Goal: Information Seeking & Learning: Learn about a topic

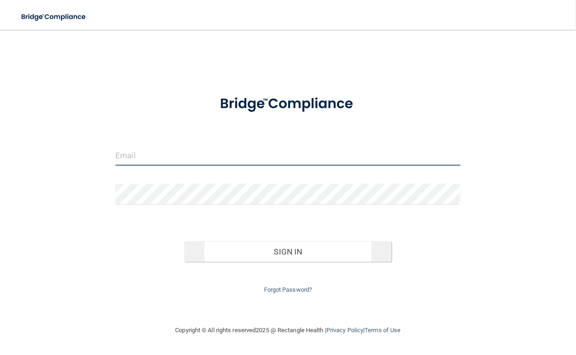
type input "[PERSON_NAME][EMAIL_ADDRESS][DOMAIN_NAME]"
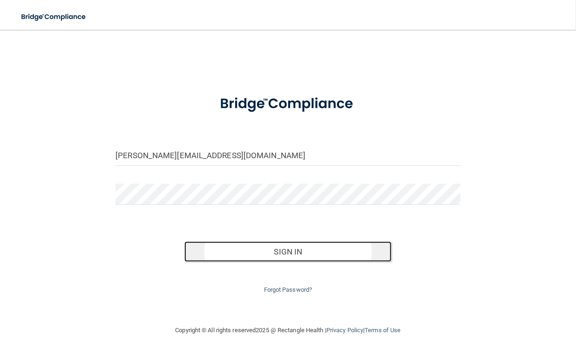
click at [310, 256] on button "Sign In" at bounding box center [287, 252] width 207 height 20
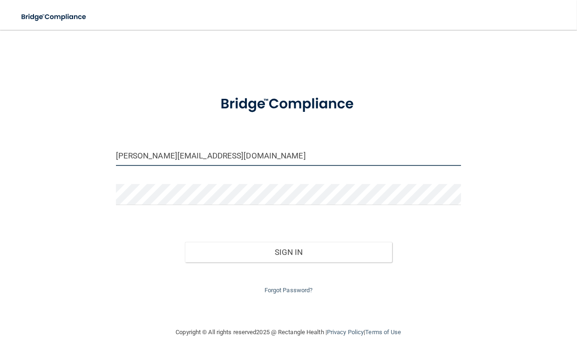
click at [253, 161] on input "[PERSON_NAME][EMAIL_ADDRESS][DOMAIN_NAME]" at bounding box center [288, 155] width 345 height 21
drag, startPoint x: 254, startPoint y: 155, endPoint x: -29, endPoint y: 155, distance: 282.5
click at [0, 155] on html "Toggle navigation Manage My Enterprise Manage My Location [PERSON_NAME][EMAIL_A…" at bounding box center [288, 178] width 577 height 357
type input "[EMAIL_ADDRESS][DOMAIN_NAME]"
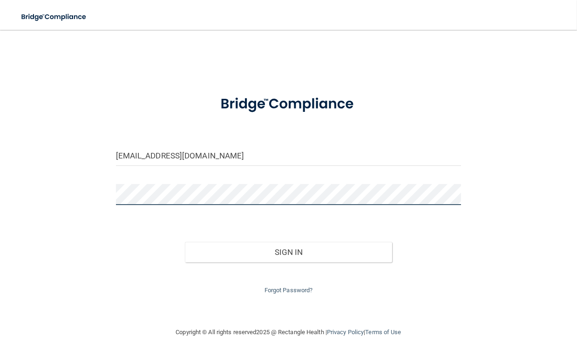
click at [86, 197] on div "[EMAIL_ADDRESS][DOMAIN_NAME] Invalid email/password. You don't have permission …" at bounding box center [288, 178] width 539 height 278
click at [185, 242] on button "Sign In" at bounding box center [288, 252] width 207 height 20
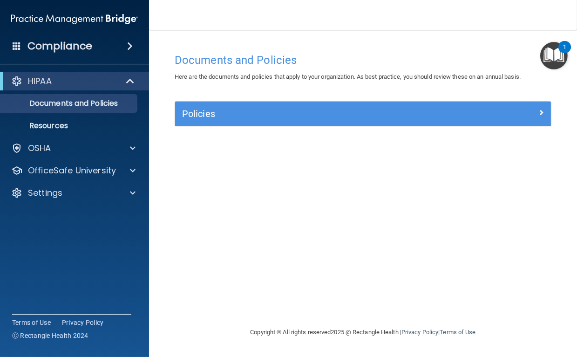
click at [305, 209] on div "Documents and Policies Here are the documents and policies that apply to your o…" at bounding box center [363, 187] width 390 height 278
click at [59, 99] on p "Documents and Policies" at bounding box center [69, 103] width 127 height 9
click at [54, 127] on p "Resources" at bounding box center [69, 125] width 127 height 9
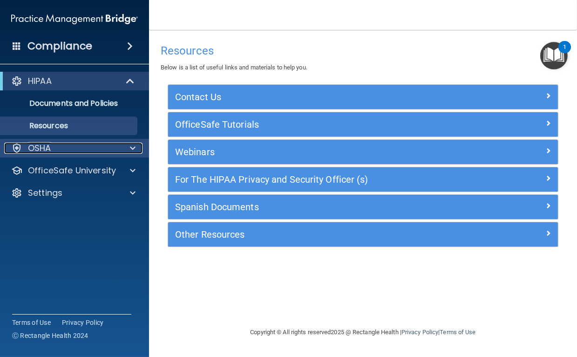
click at [51, 149] on div "OSHA" at bounding box center [61, 147] width 115 height 11
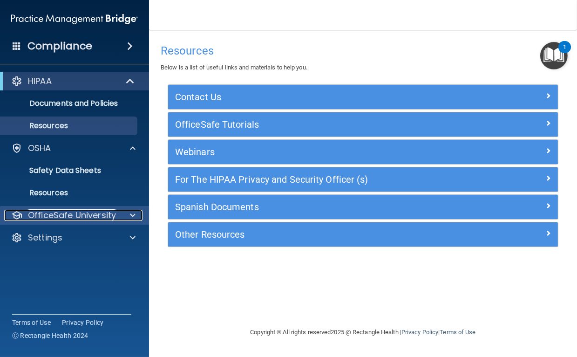
click at [47, 214] on p "OfficeSafe University" at bounding box center [72, 214] width 88 height 11
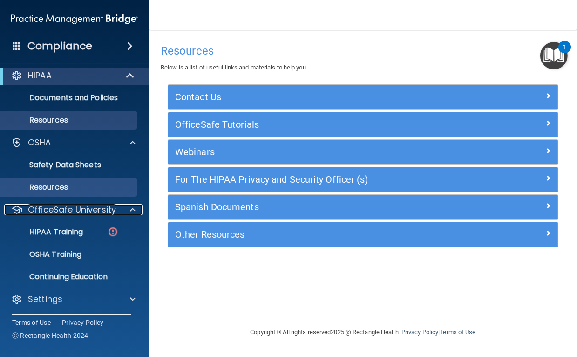
scroll to position [7, 0]
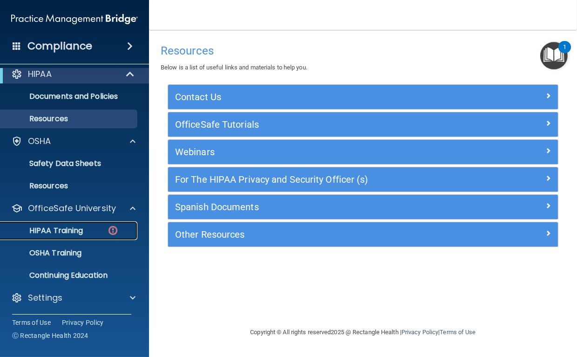
click at [45, 231] on p "HIPAA Training" at bounding box center [44, 230] width 77 height 9
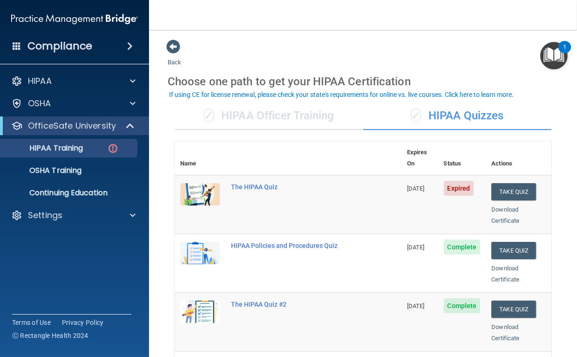
click at [319, 11] on nav "Toggle navigation [PERSON_NAME] [EMAIL_ADDRESS][DOMAIN_NAME] Manage My Enterpri…" at bounding box center [363, 15] width 428 height 30
click at [506, 183] on button "Take Quiz" at bounding box center [513, 191] width 45 height 17
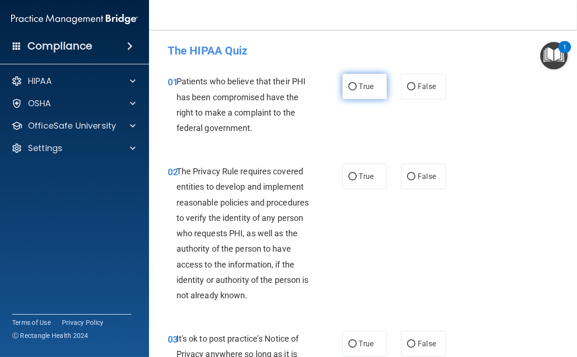
click at [352, 84] on input "True" at bounding box center [352, 86] width 8 height 7
radio input "true"
click at [370, 176] on label "True" at bounding box center [364, 176] width 45 height 26
click at [357, 176] on input "True" at bounding box center [352, 176] width 8 height 7
radio input "true"
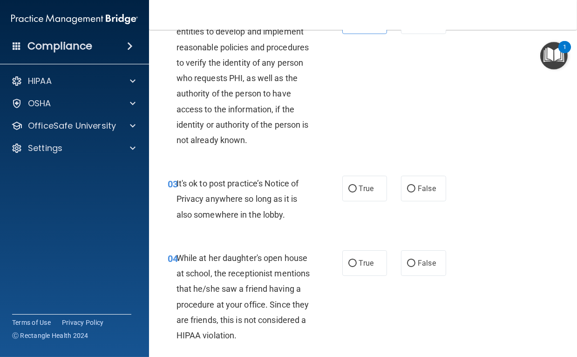
scroll to position [186, 0]
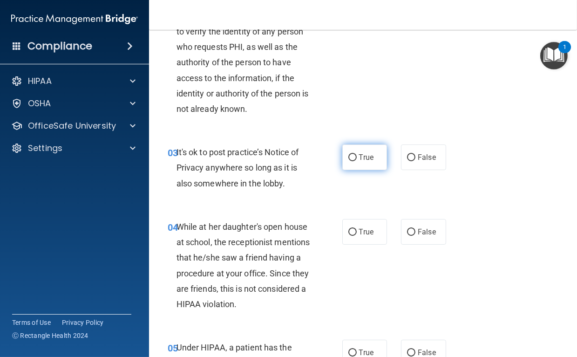
click at [352, 158] on input "True" at bounding box center [352, 157] width 8 height 7
radio input "true"
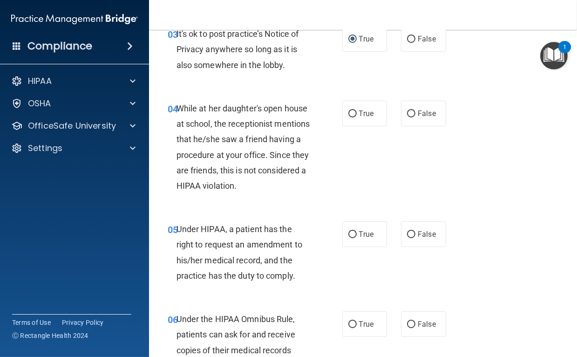
scroll to position [310, 0]
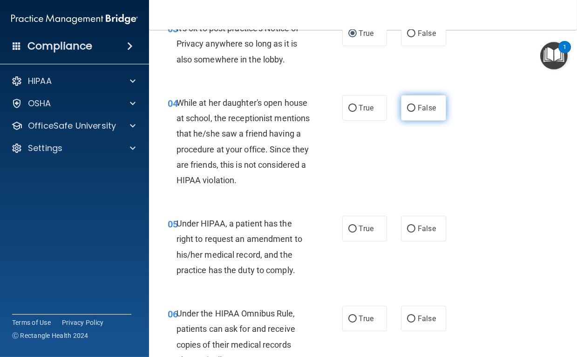
click at [413, 107] on label "False" at bounding box center [423, 108] width 45 height 26
click at [413, 107] on input "False" at bounding box center [411, 108] width 8 height 7
radio input "true"
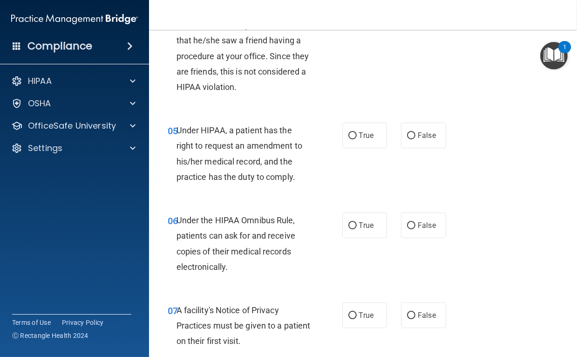
scroll to position [434, 0]
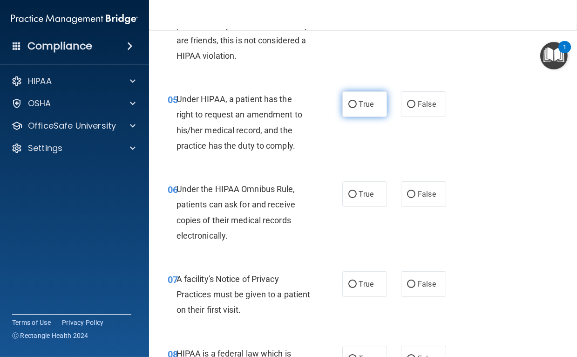
click at [350, 104] on input "True" at bounding box center [352, 104] width 8 height 7
radio input "true"
click at [352, 194] on input "True" at bounding box center [352, 194] width 8 height 7
radio input "true"
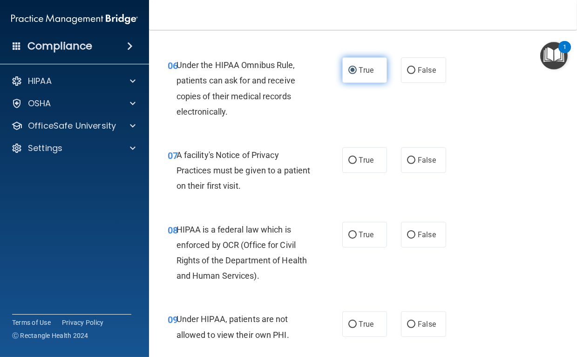
scroll to position [559, 0]
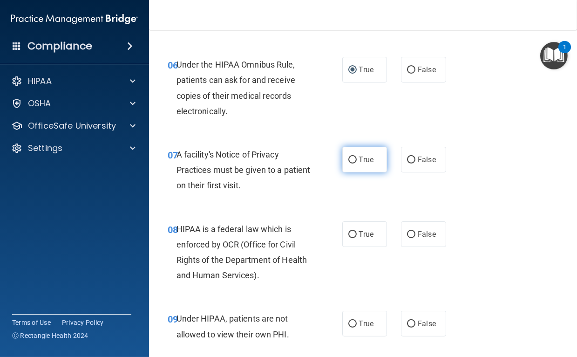
click at [349, 158] on input "True" at bounding box center [352, 159] width 8 height 7
radio input "true"
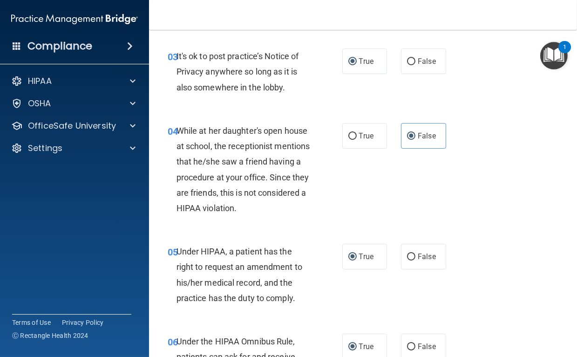
scroll to position [279, 0]
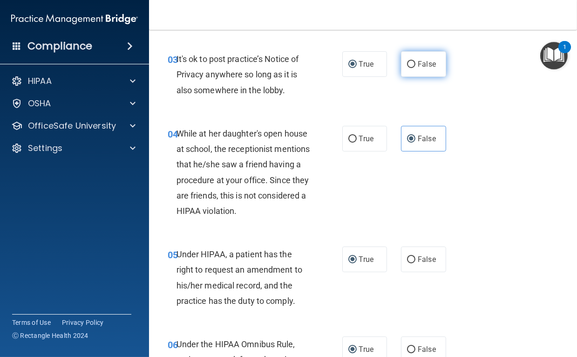
click at [417, 65] on span "False" at bounding box center [426, 64] width 18 height 9
click at [415, 65] on input "False" at bounding box center [411, 64] width 8 height 7
radio input "true"
radio input "false"
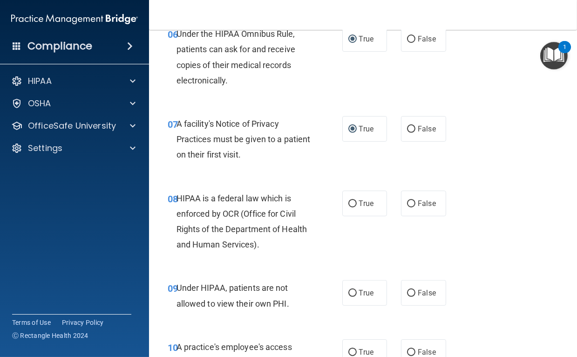
scroll to position [620, 0]
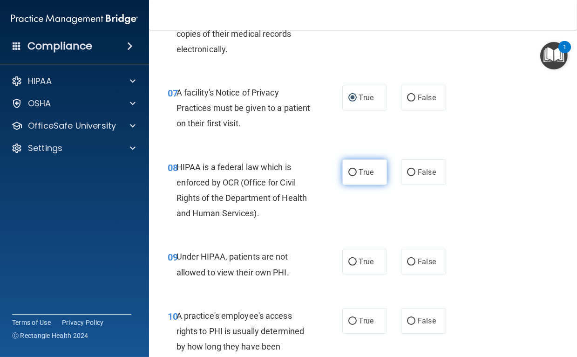
click at [359, 174] on span "True" at bounding box center [366, 172] width 14 height 9
click at [356, 174] on input "True" at bounding box center [352, 172] width 8 height 7
radio input "true"
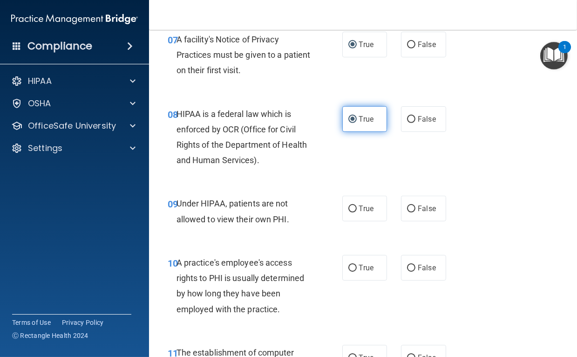
scroll to position [713, 0]
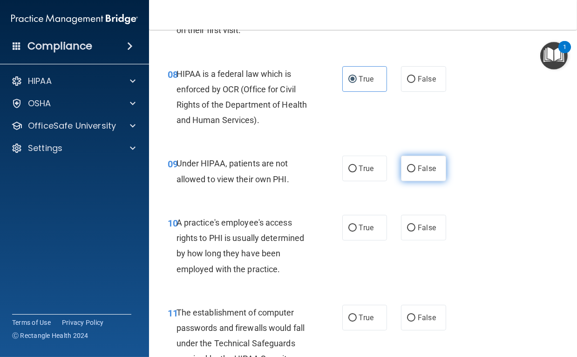
click at [423, 171] on span "False" at bounding box center [426, 168] width 18 height 9
click at [415, 171] on input "False" at bounding box center [411, 168] width 8 height 7
radio input "true"
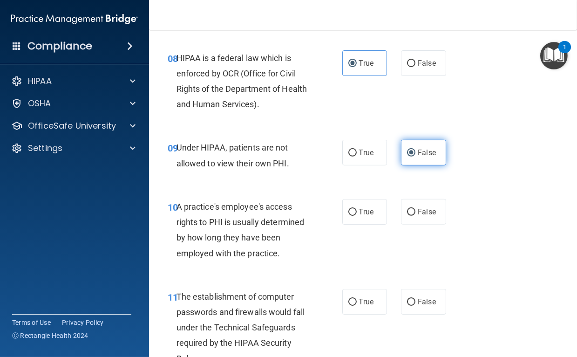
scroll to position [745, 0]
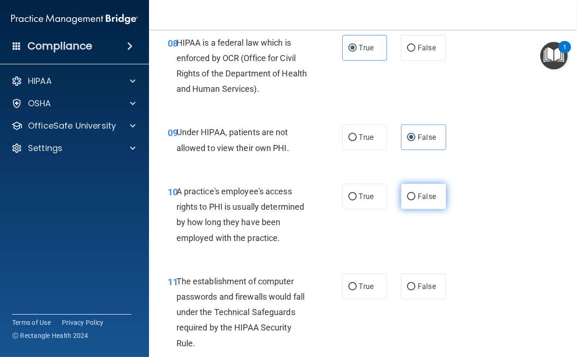
click at [412, 192] on label "False" at bounding box center [423, 196] width 45 height 26
click at [412, 193] on input "False" at bounding box center [411, 196] width 8 height 7
radio input "true"
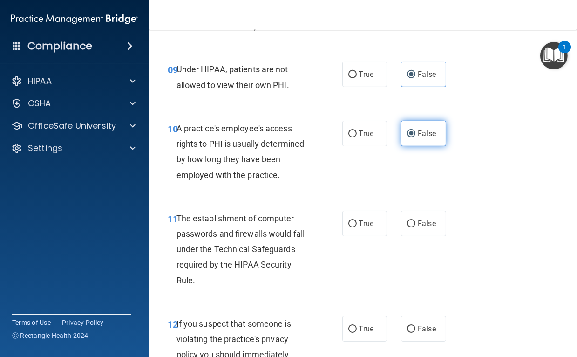
scroll to position [838, 0]
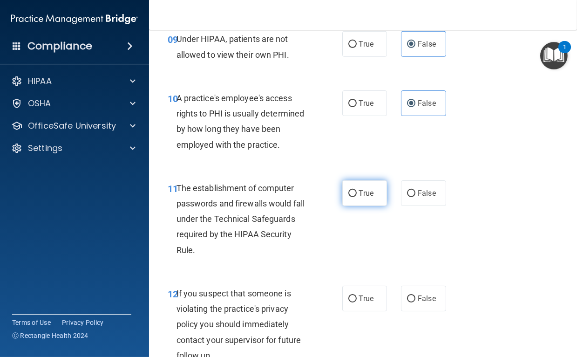
click at [359, 194] on span "True" at bounding box center [366, 192] width 14 height 9
click at [355, 194] on input "True" at bounding box center [352, 193] width 8 height 7
radio input "true"
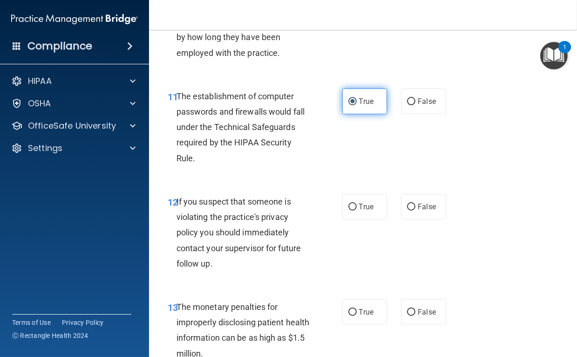
scroll to position [931, 0]
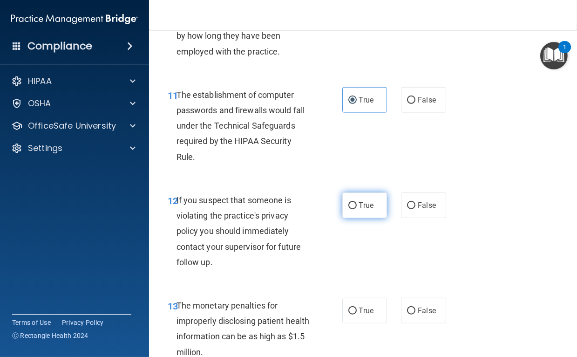
click at [359, 201] on span "True" at bounding box center [366, 205] width 14 height 9
click at [357, 202] on input "True" at bounding box center [352, 205] width 8 height 7
radio input "true"
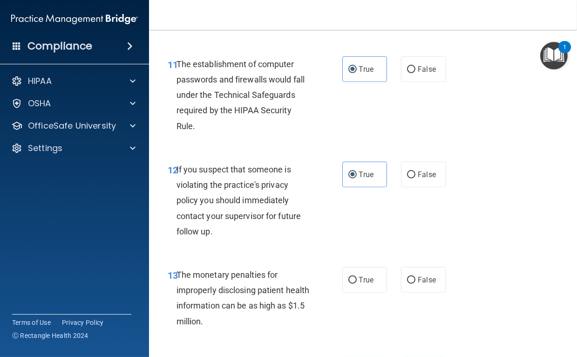
drag, startPoint x: 93, startPoint y: 215, endPoint x: 101, endPoint y: 214, distance: 8.0
click at [92, 215] on accordion "HIPAA Documents and Policies Report an Incident Business Associates Emergency P…" at bounding box center [74, 152] width 149 height 168
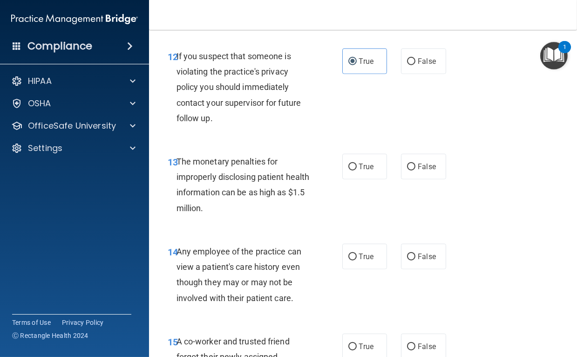
scroll to position [1086, 0]
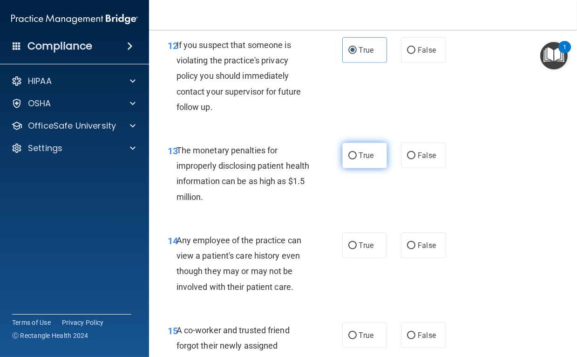
click at [362, 156] on span "True" at bounding box center [366, 155] width 14 height 9
click at [357, 156] on input "True" at bounding box center [352, 155] width 8 height 7
radio input "true"
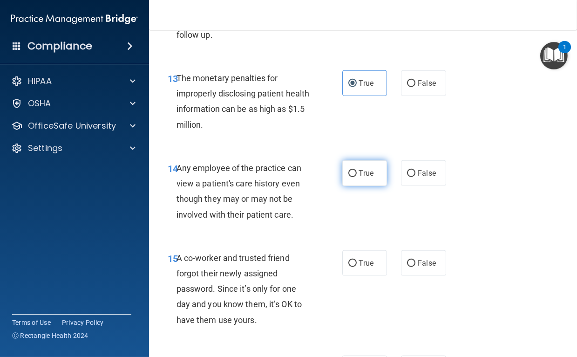
scroll to position [1179, 0]
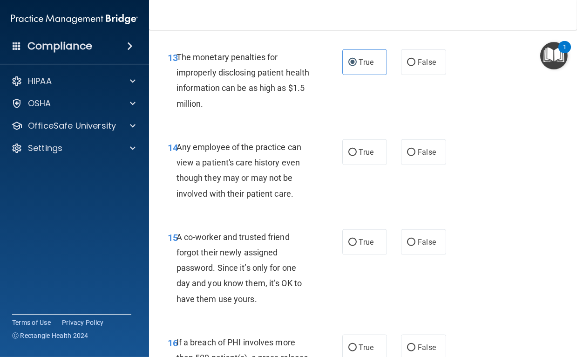
click at [390, 193] on div "14 Any employee of the practice can view a patient's care history even though t…" at bounding box center [363, 173] width 404 height 90
click at [362, 148] on span "True" at bounding box center [366, 152] width 14 height 9
click at [357, 149] on input "True" at bounding box center [352, 152] width 8 height 7
radio input "true"
click at [402, 237] on label "False" at bounding box center [423, 242] width 45 height 26
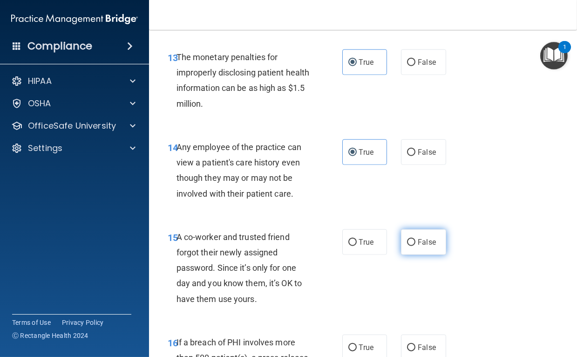
click at [407, 239] on input "False" at bounding box center [411, 242] width 8 height 7
radio input "true"
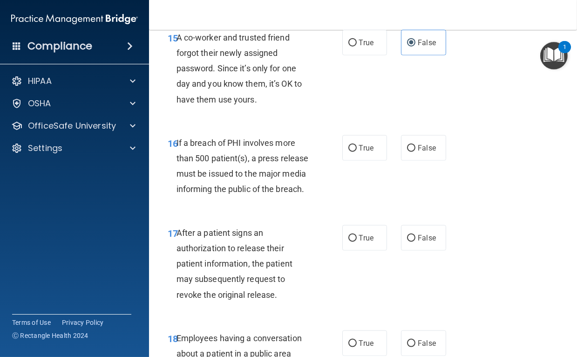
scroll to position [1396, 0]
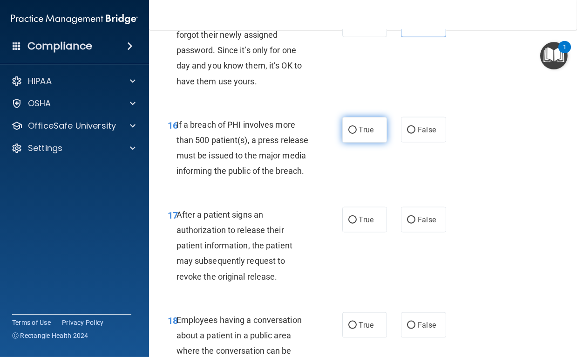
click at [349, 123] on label "True" at bounding box center [364, 130] width 45 height 26
click at [349, 127] on input "True" at bounding box center [352, 130] width 8 height 7
radio input "true"
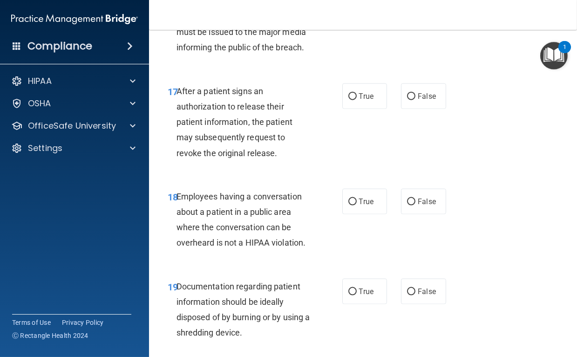
scroll to position [1520, 0]
click at [352, 108] on label "True" at bounding box center [364, 96] width 45 height 26
click at [352, 100] on input "True" at bounding box center [352, 96] width 8 height 7
radio input "true"
click at [412, 214] on label "False" at bounding box center [423, 201] width 45 height 26
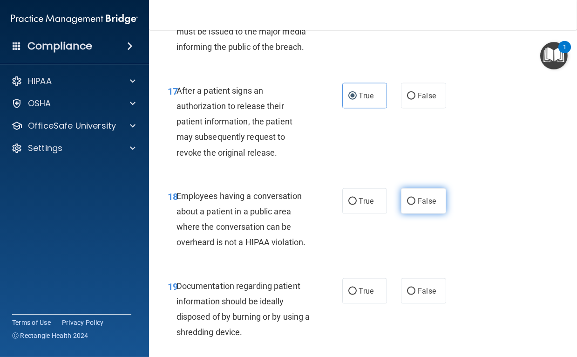
click at [412, 205] on input "False" at bounding box center [411, 201] width 8 height 7
radio input "true"
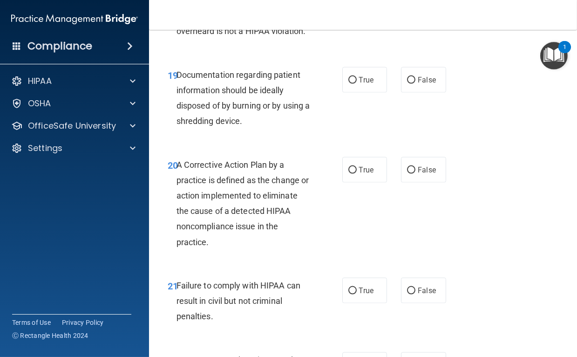
scroll to position [1737, 0]
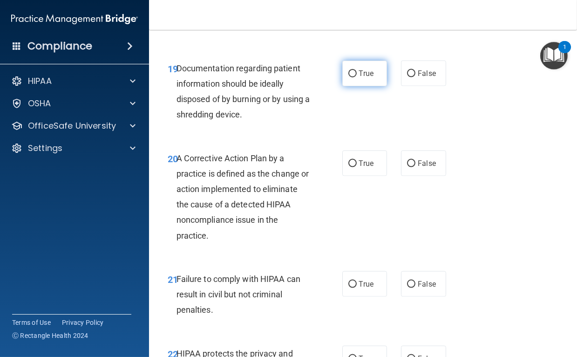
click at [365, 78] on span "True" at bounding box center [366, 73] width 14 height 9
click at [357, 77] on input "True" at bounding box center [352, 73] width 8 height 7
radio input "true"
click at [368, 168] on span "True" at bounding box center [366, 163] width 14 height 9
click at [357, 167] on input "True" at bounding box center [352, 163] width 8 height 7
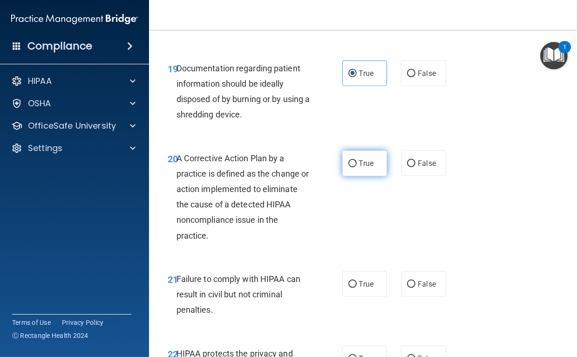
radio input "true"
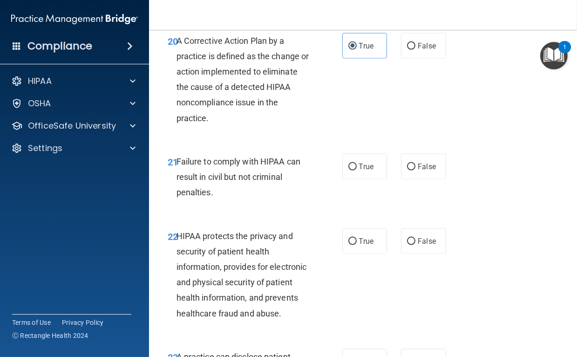
scroll to position [1862, 0]
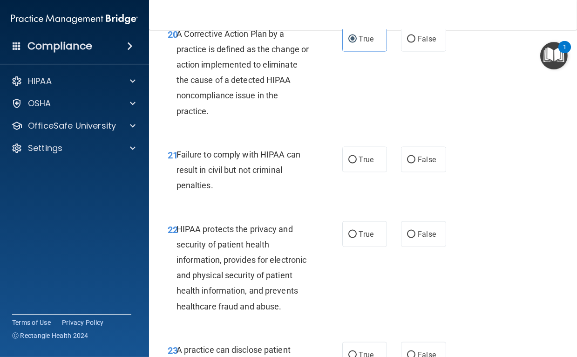
click at [161, 135] on div "20 A Corrective Action Plan by a practice is defined as the change or action im…" at bounding box center [363, 74] width 404 height 121
click at [158, 141] on main "- The HIPAA Quiz This quiz doesn’t expire until [DATE]. Are you sure you want t…" at bounding box center [363, 193] width 428 height 327
click at [552, 52] on img "Open Resource Center, 1 new notification" at bounding box center [553, 55] width 27 height 27
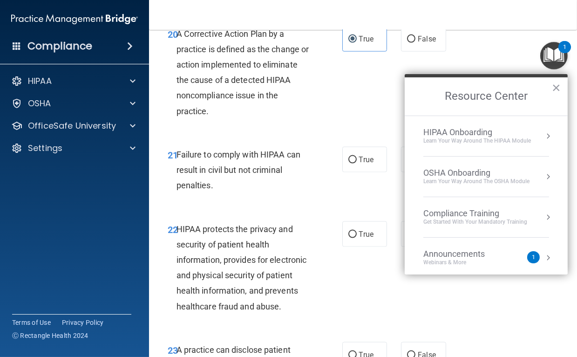
click at [543, 135] on button "Resource Center" at bounding box center [547, 135] width 9 height 9
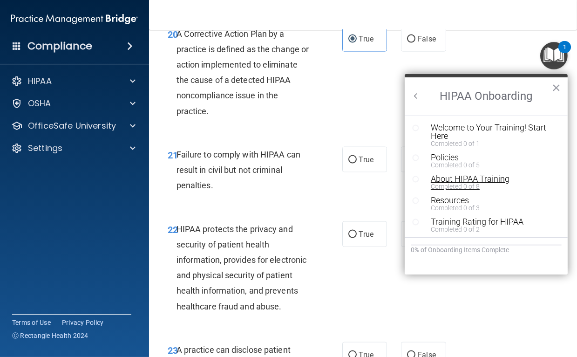
scroll to position [1, 0]
click at [449, 199] on div "Resources" at bounding box center [490, 199] width 118 height 8
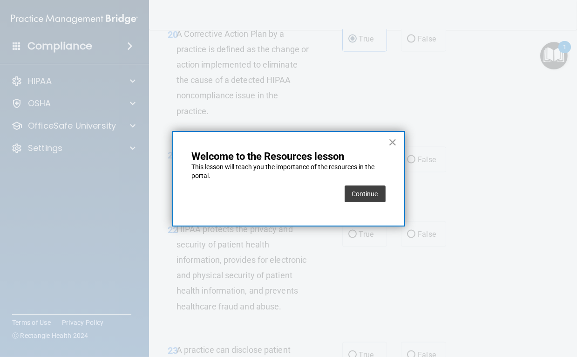
click at [391, 141] on button "×" at bounding box center [392, 142] width 9 height 15
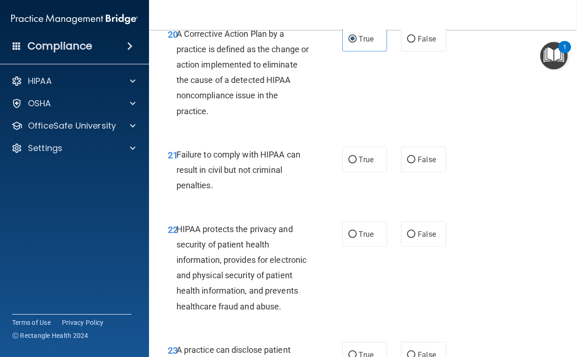
click at [156, 141] on main "- The HIPAA Quiz This quiz doesn’t expire until [DATE]. Are you sure you want t…" at bounding box center [363, 193] width 428 height 327
click at [362, 164] on span "True" at bounding box center [366, 159] width 14 height 9
click at [357, 163] on input "True" at bounding box center [352, 159] width 8 height 7
radio input "true"
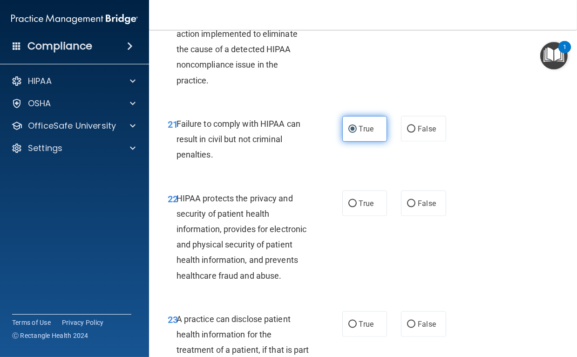
scroll to position [1924, 0]
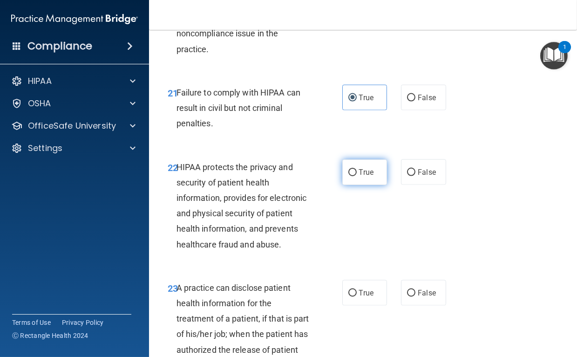
click at [359, 176] on span "True" at bounding box center [366, 172] width 14 height 9
click at [357, 176] on input "True" at bounding box center [352, 172] width 8 height 7
radio input "true"
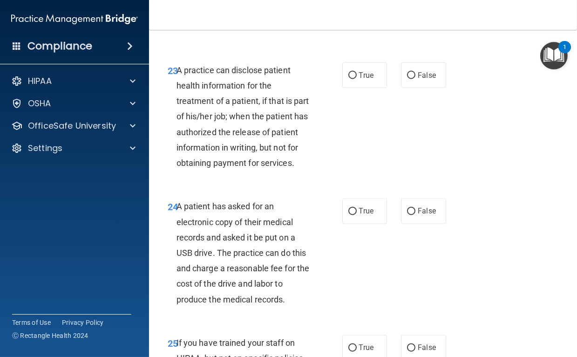
scroll to position [2172, 0]
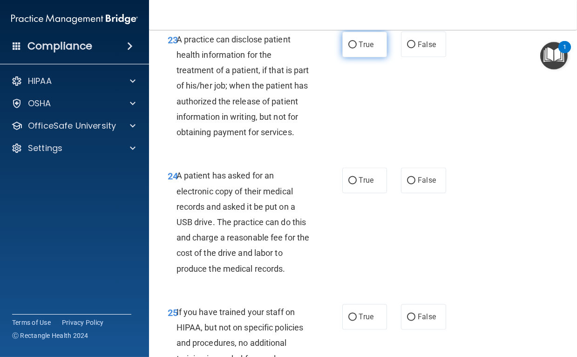
click at [351, 48] on input "True" at bounding box center [352, 44] width 8 height 7
radio input "true"
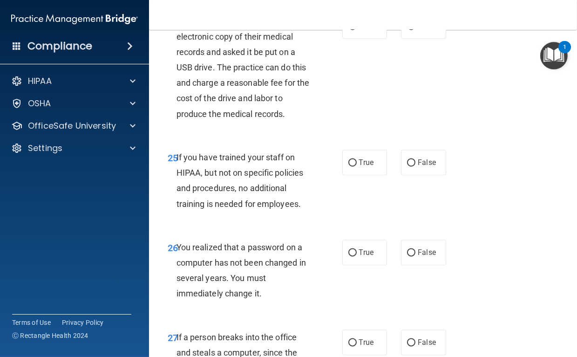
scroll to position [2327, 0]
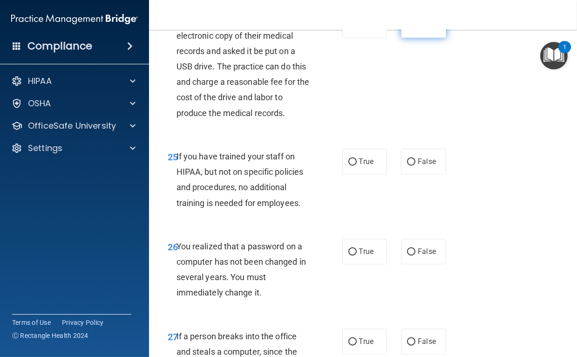
click at [417, 38] on label "False" at bounding box center [423, 25] width 45 height 26
click at [415, 29] on input "False" at bounding box center [411, 25] width 8 height 7
radio input "true"
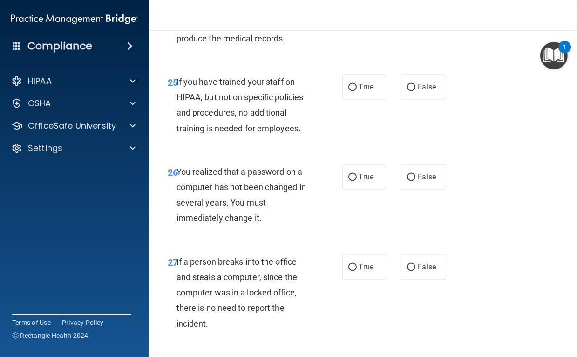
scroll to position [2420, 0]
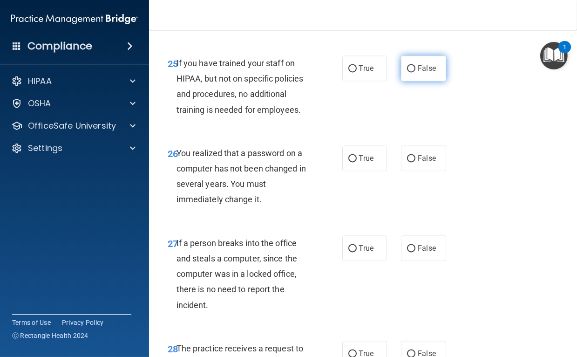
click at [413, 81] on label "False" at bounding box center [423, 68] width 45 height 26
click at [413, 72] on input "False" at bounding box center [411, 68] width 8 height 7
radio input "true"
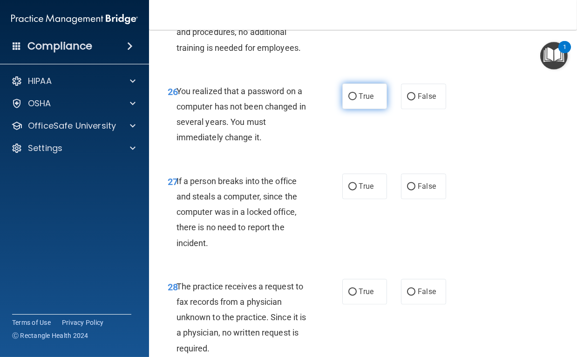
click at [359, 101] on span "True" at bounding box center [366, 96] width 14 height 9
click at [355, 100] on input "True" at bounding box center [352, 96] width 8 height 7
radio input "true"
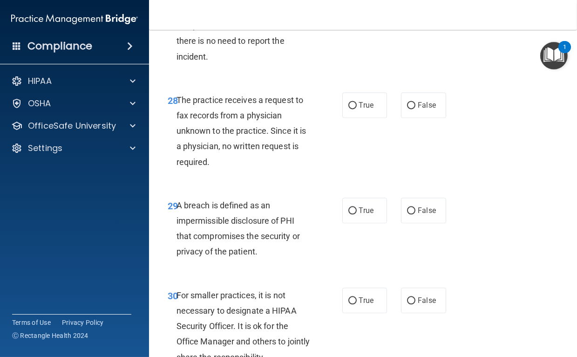
scroll to position [2637, 0]
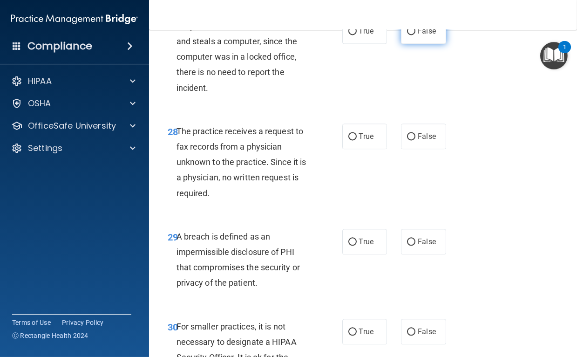
click at [422, 35] on span "False" at bounding box center [426, 31] width 18 height 9
click at [415, 35] on input "False" at bounding box center [411, 31] width 8 height 7
radio input "true"
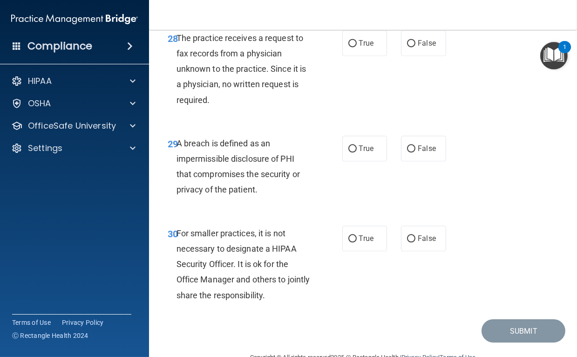
scroll to position [2761, 0]
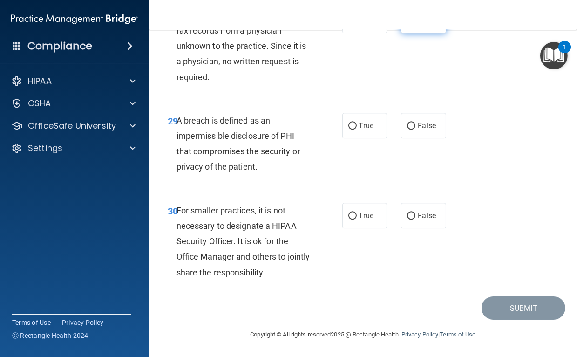
click at [423, 25] on span "False" at bounding box center [426, 20] width 18 height 9
click at [415, 24] on input "False" at bounding box center [411, 20] width 8 height 7
radio input "true"
click at [377, 138] on label "True" at bounding box center [364, 126] width 45 height 26
click at [357, 129] on input "True" at bounding box center [352, 125] width 8 height 7
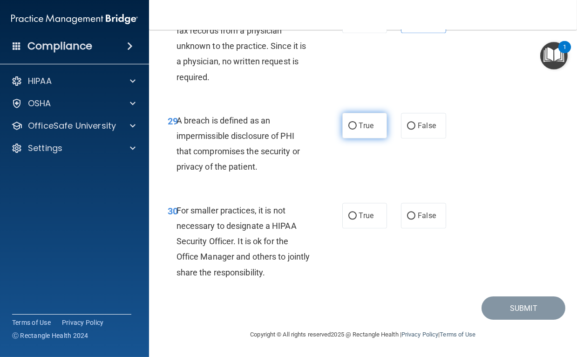
radio input "true"
click at [417, 213] on span "False" at bounding box center [426, 215] width 18 height 9
click at [415, 213] on input "False" at bounding box center [411, 215] width 8 height 7
radio input "true"
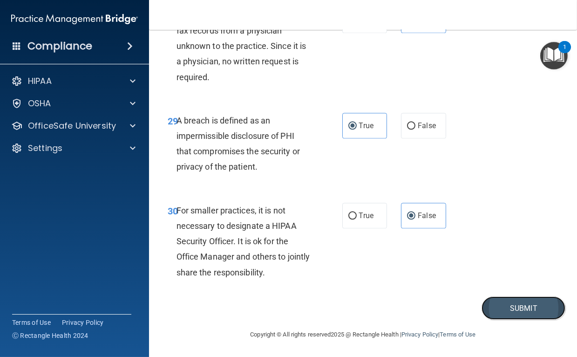
click at [511, 307] on button "Submit" at bounding box center [523, 308] width 84 height 24
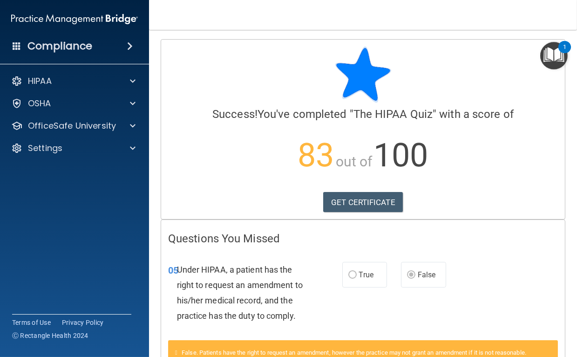
click at [151, 236] on main "Calculating your score.... Success! You've completed " The HIPAA Quiz " with a …" at bounding box center [363, 193] width 428 height 327
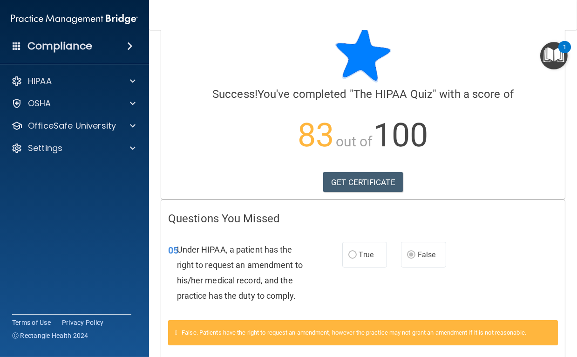
scroll to position [31, 0]
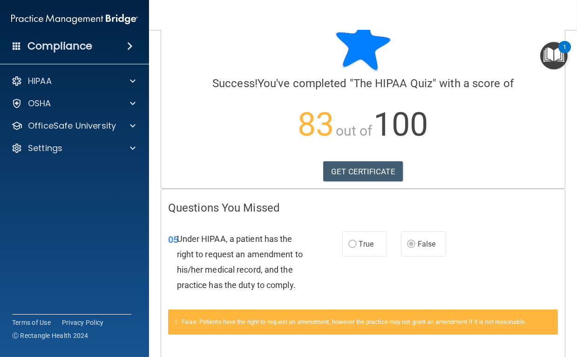
click at [152, 216] on main "Calculating your score.... Success! You've completed " The HIPAA Quiz " with a …" at bounding box center [363, 193] width 428 height 327
click at [153, 189] on main "Calculating your score.... Success! You've completed " The HIPAA Quiz " with a …" at bounding box center [363, 193] width 428 height 327
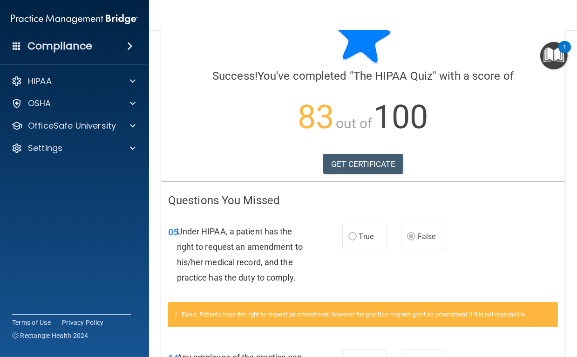
scroll to position [0, 0]
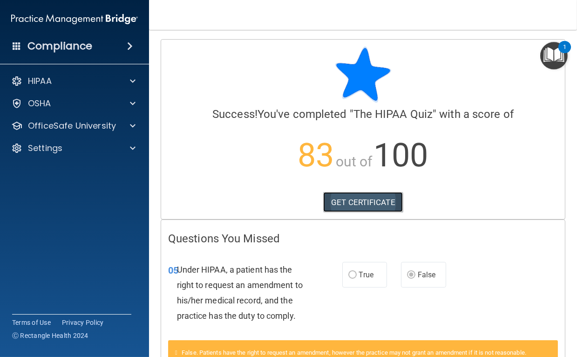
click at [337, 194] on link "GET CERTIFICATE" at bounding box center [363, 202] width 80 height 20
